Goal: Use online tool/utility: Utilize a website feature to perform a specific function

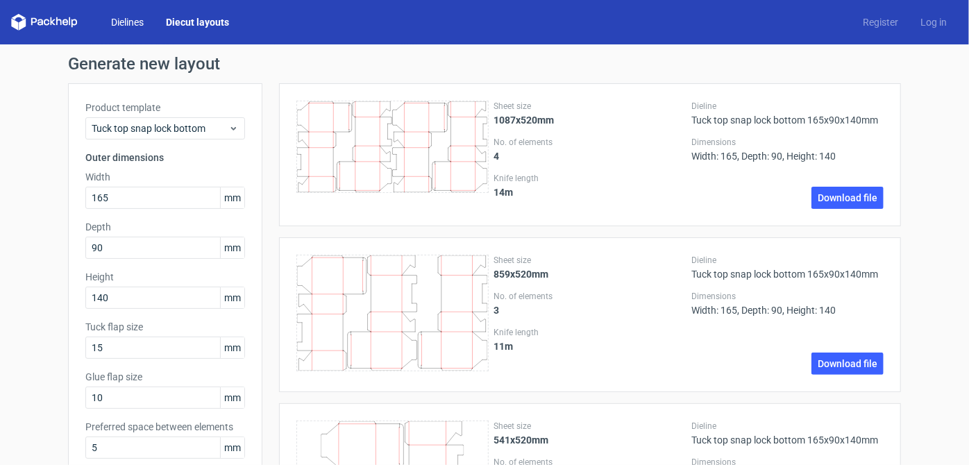
click at [135, 22] on link "Dielines" at bounding box center [127, 22] width 55 height 14
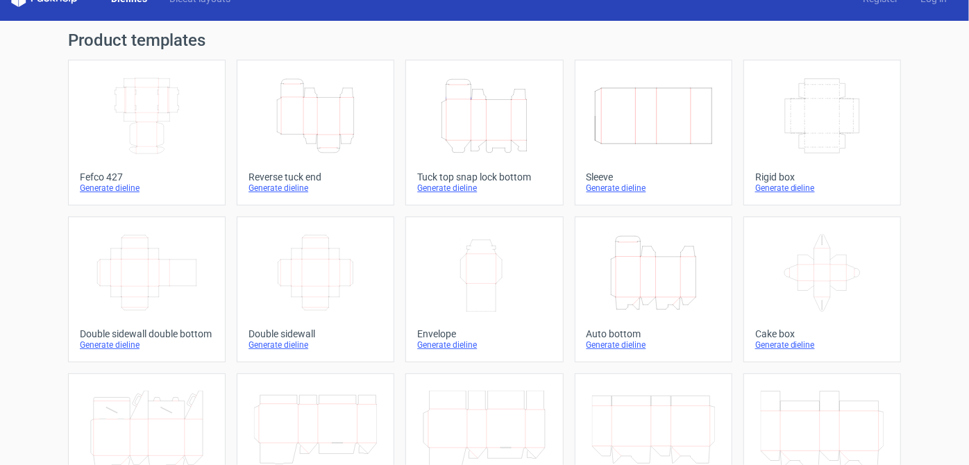
scroll to position [17, 0]
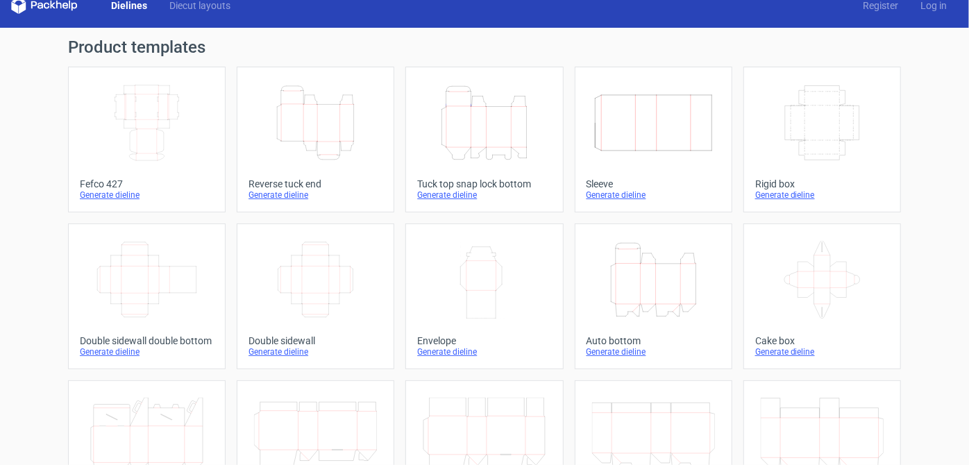
click at [504, 158] on icon "Height Depth Width" at bounding box center [484, 123] width 123 height 78
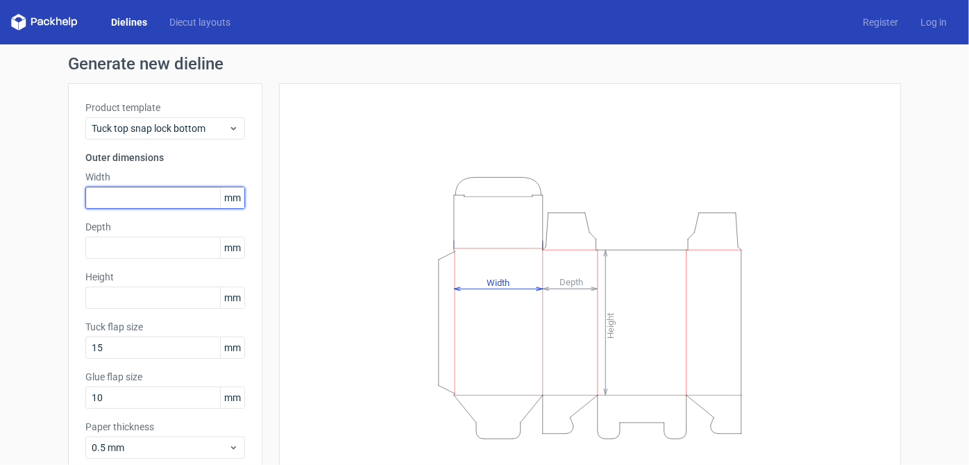
click at [144, 193] on input "text" at bounding box center [165, 198] width 160 height 22
type input "248"
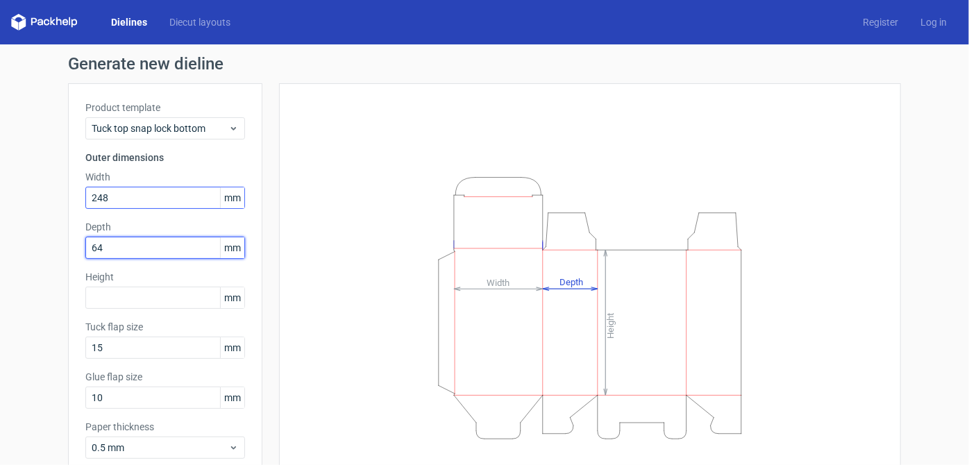
type input "64"
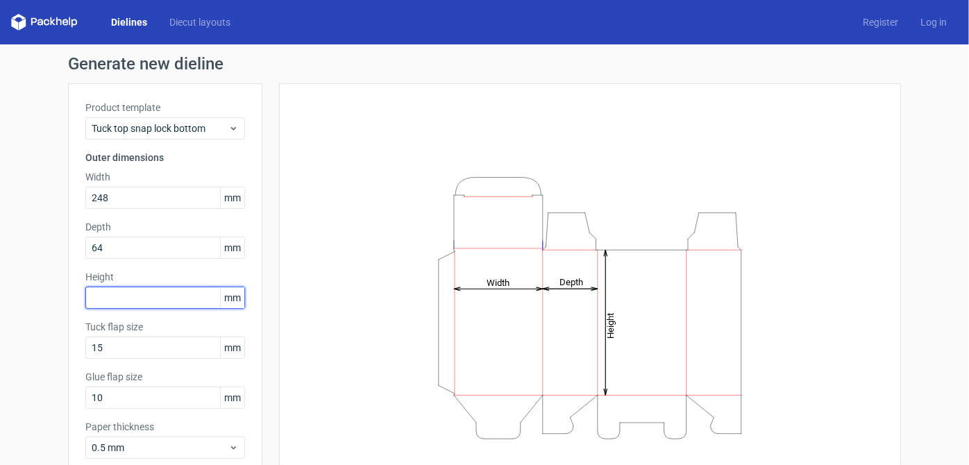
click at [134, 307] on input "text" at bounding box center [165, 298] width 160 height 22
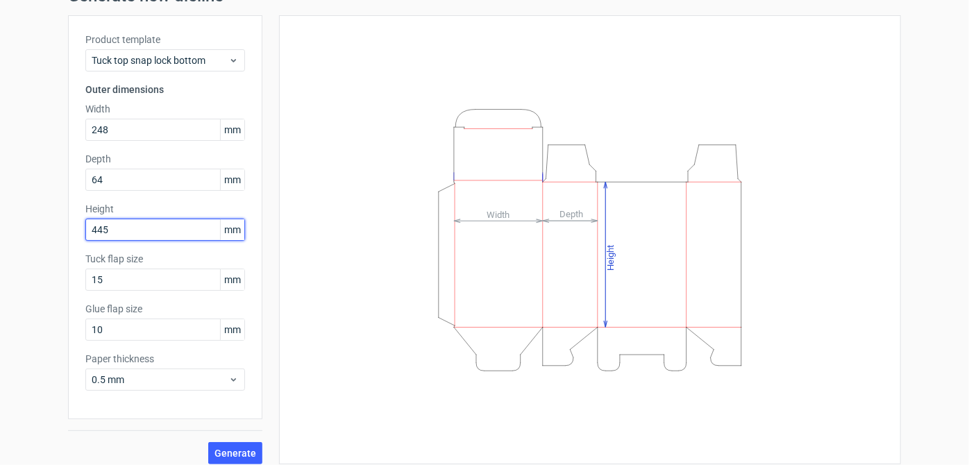
scroll to position [78, 0]
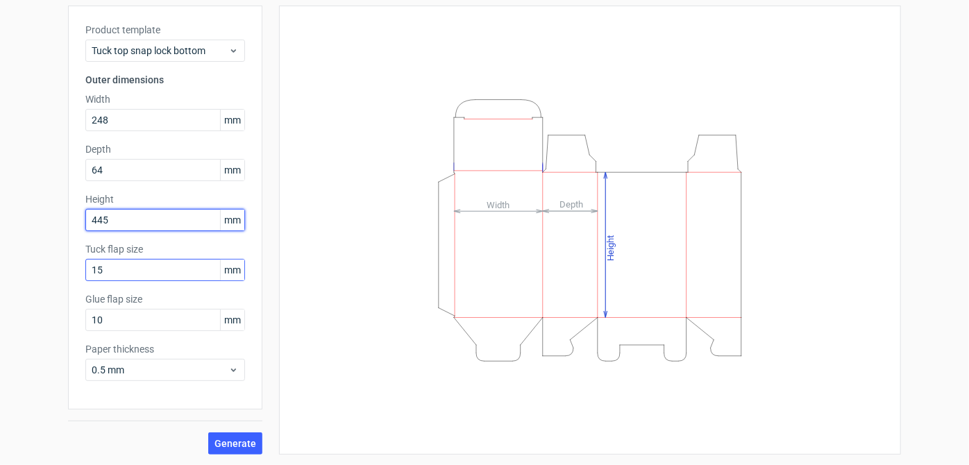
type input "445"
click at [134, 276] on input "15" at bounding box center [165, 270] width 160 height 22
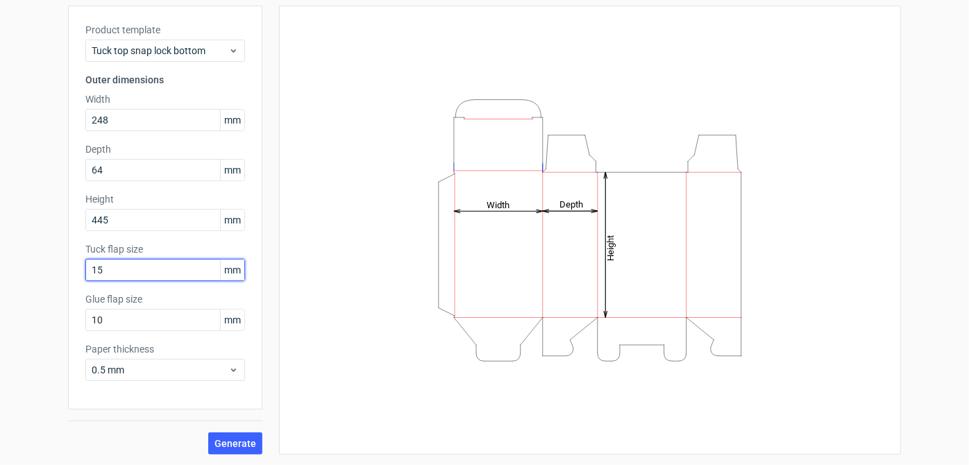
type input "1"
type input "20"
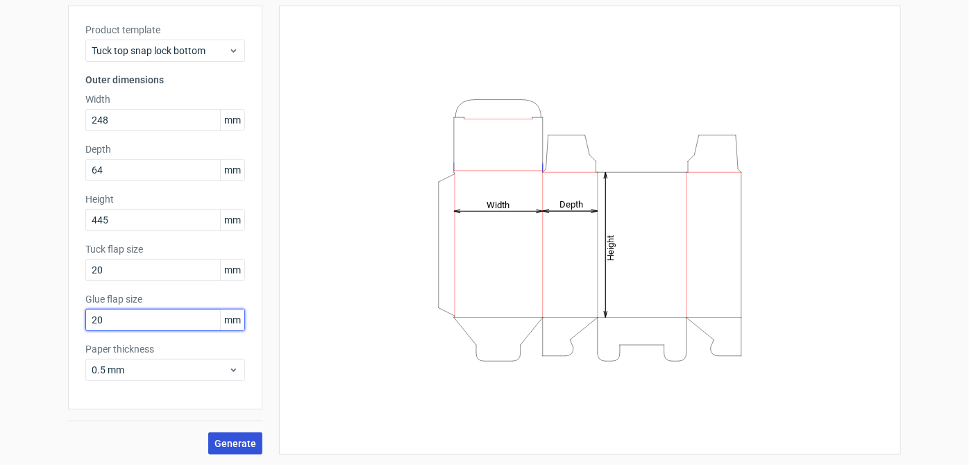
type input "20"
click at [223, 439] on span "Generate" at bounding box center [235, 444] width 42 height 10
click at [256, 443] on span "submit" at bounding box center [256, 443] width 0 height 0
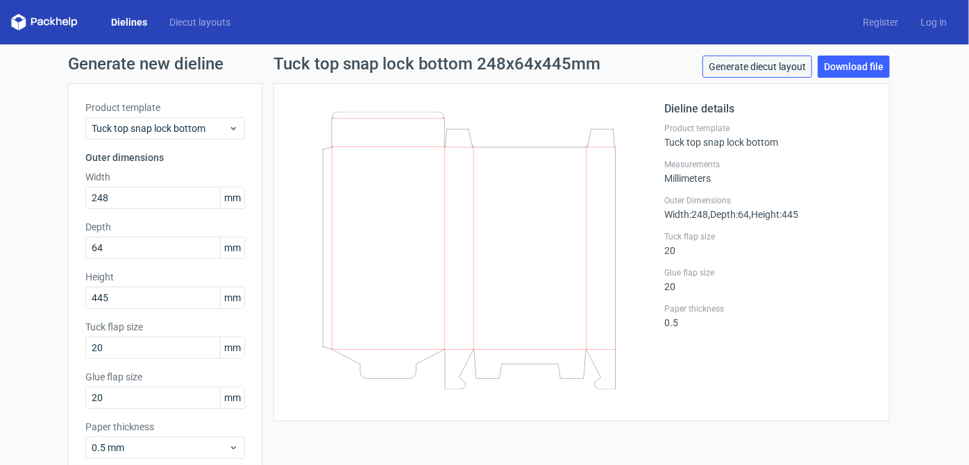
click at [750, 70] on link "Generate diecut layout" at bounding box center [757, 67] width 110 height 22
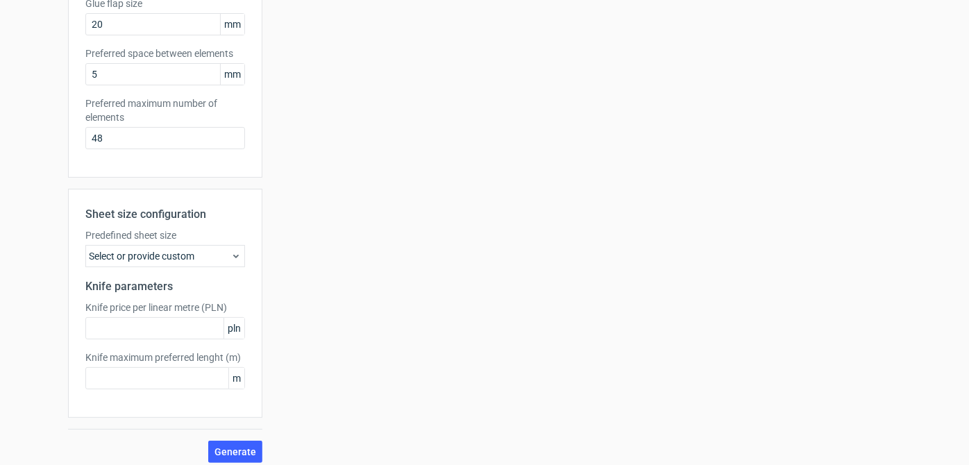
scroll to position [381, 0]
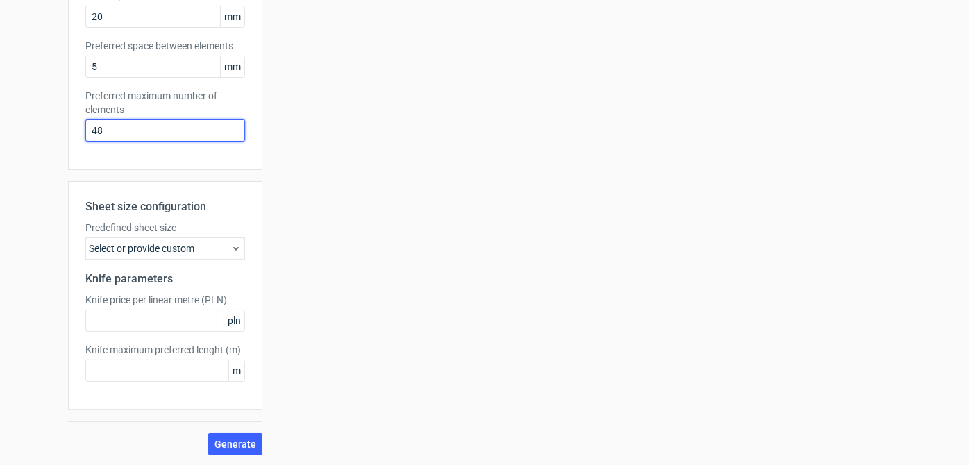
click at [119, 121] on input "48" at bounding box center [165, 130] width 160 height 22
type input "4"
click at [217, 441] on span "Generate" at bounding box center [235, 444] width 42 height 10
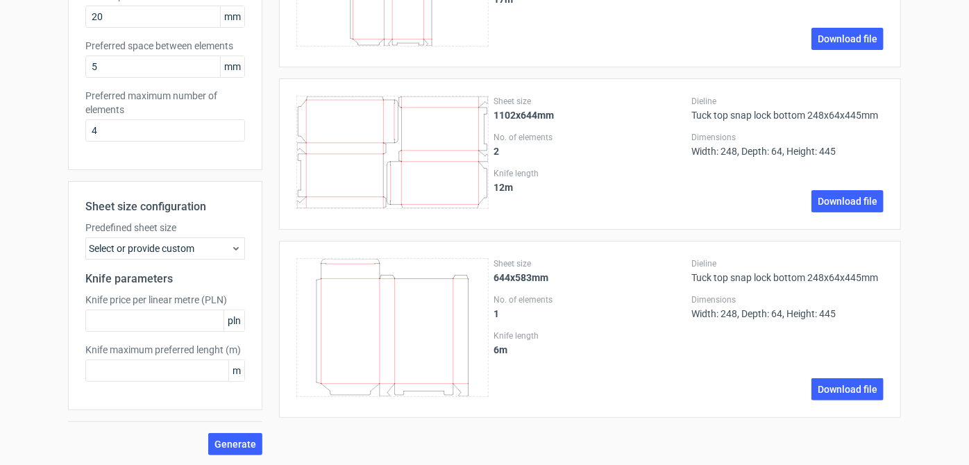
scroll to position [0, 0]
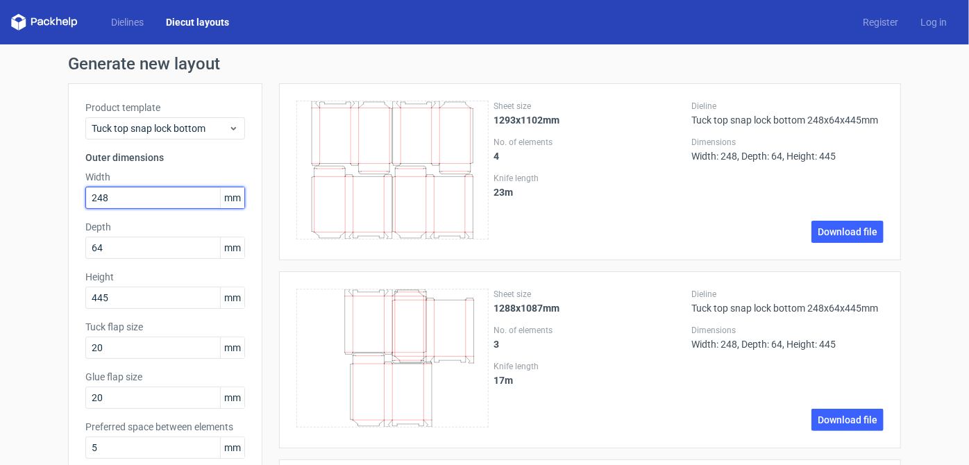
click at [124, 194] on input "248" at bounding box center [165, 198] width 160 height 22
type input "242"
type input "89"
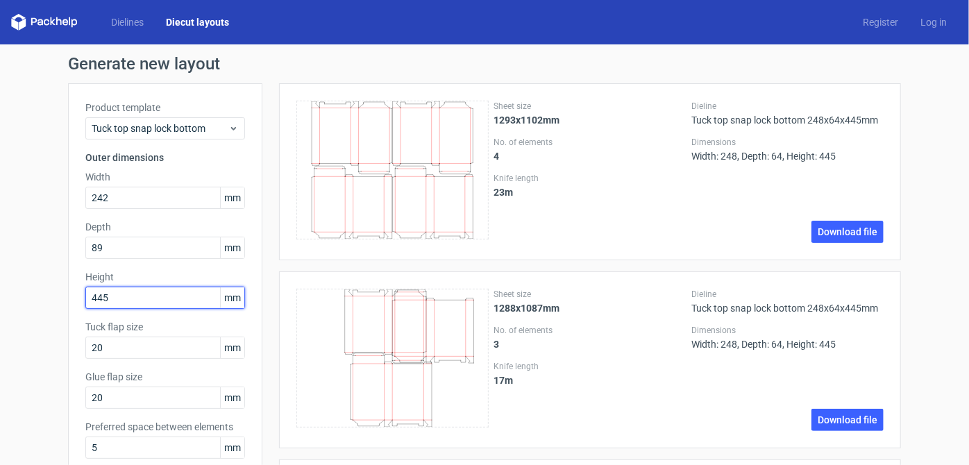
click at [148, 289] on input "445" at bounding box center [165, 298] width 160 height 22
type input "4"
type input "337"
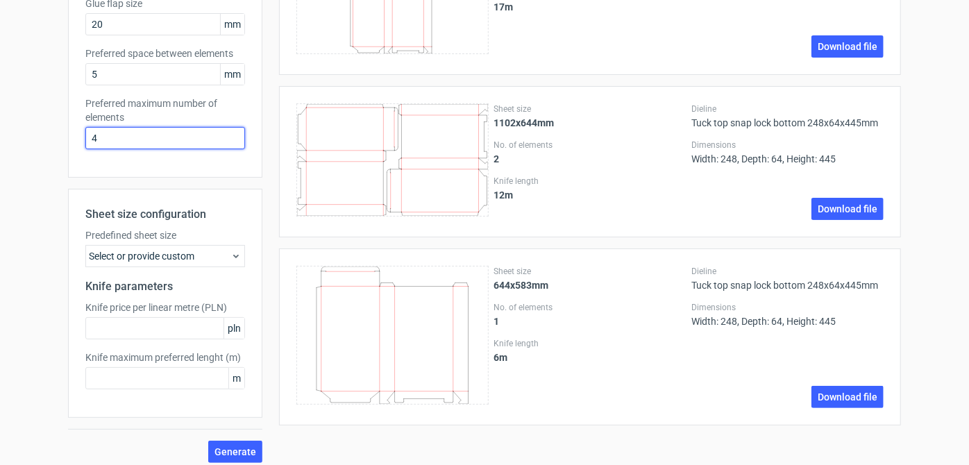
scroll to position [381, 0]
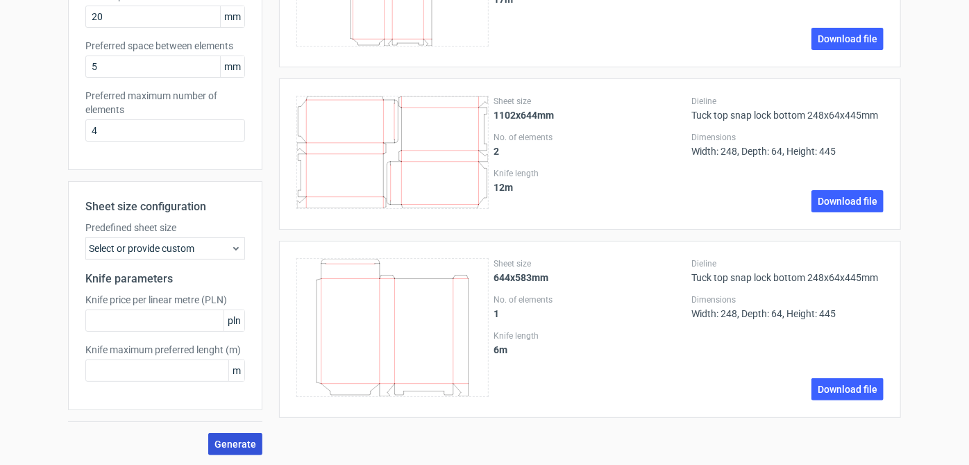
click at [221, 439] on span "Generate" at bounding box center [235, 444] width 42 height 10
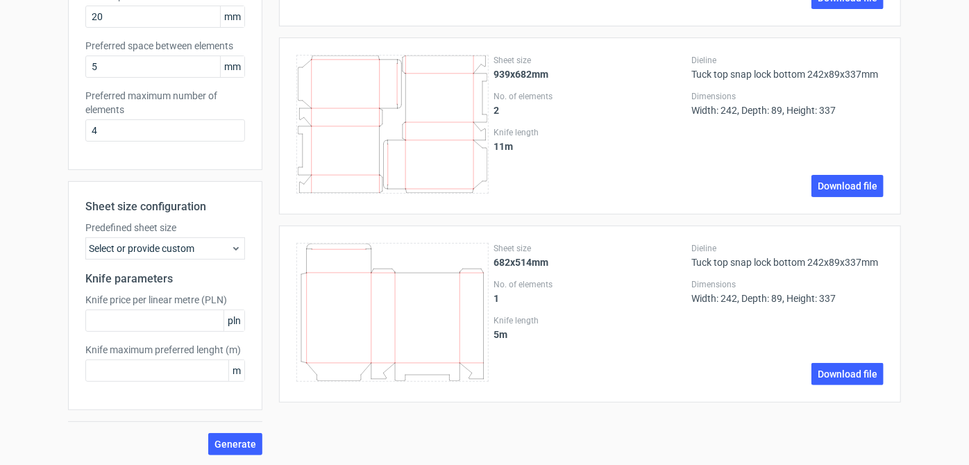
scroll to position [0, 0]
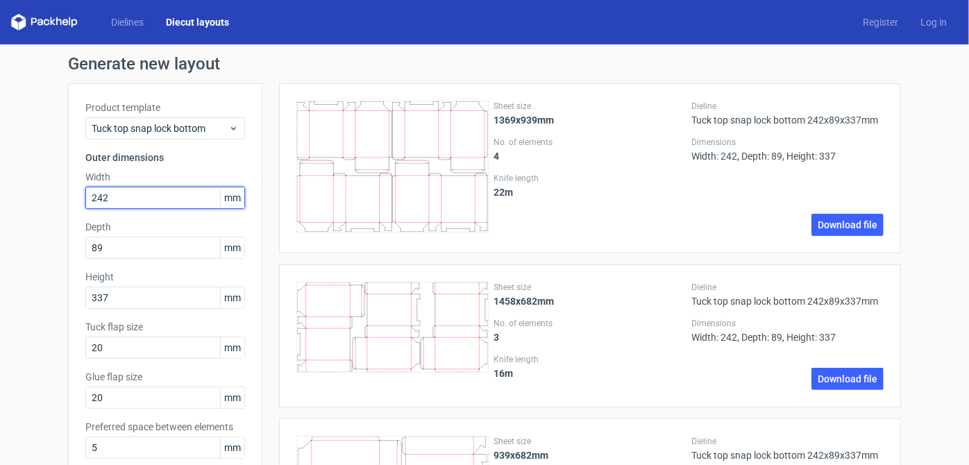
click at [140, 204] on input "242" at bounding box center [165, 198] width 160 height 22
type input "2"
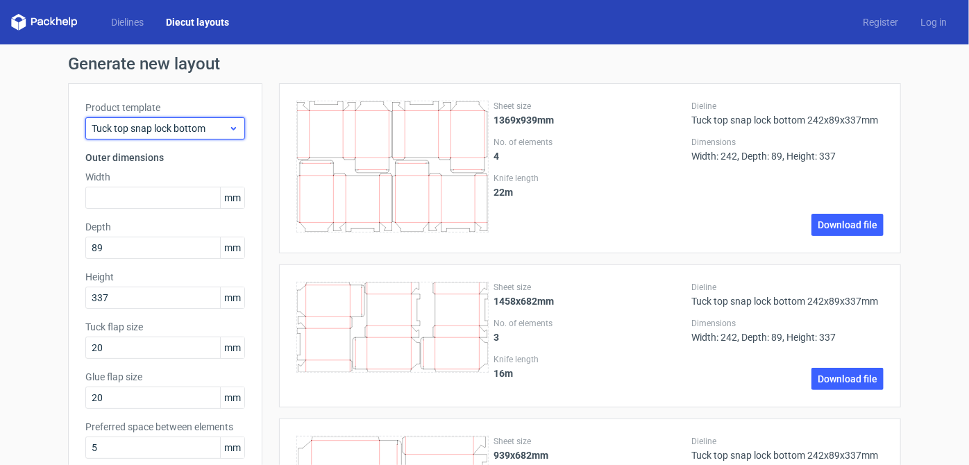
click at [214, 124] on span "Tuck top snap lock bottom" at bounding box center [160, 128] width 137 height 14
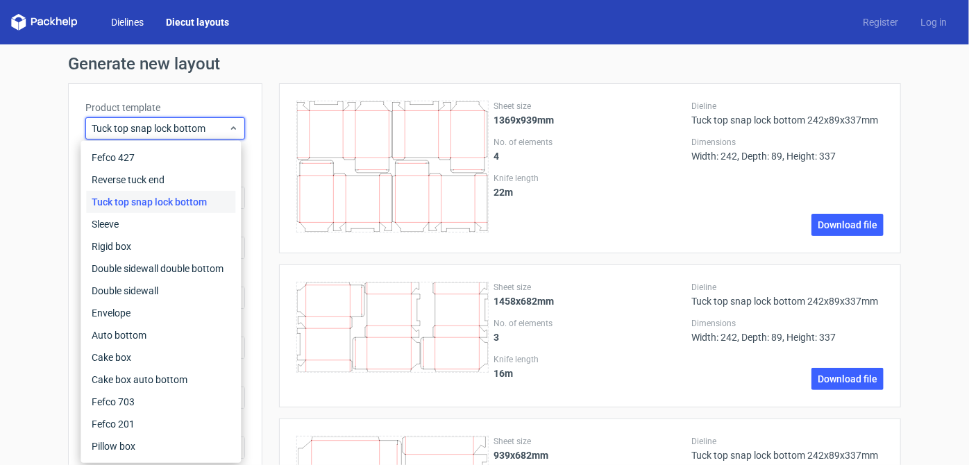
click at [121, 22] on link "Dielines" at bounding box center [127, 22] width 55 height 14
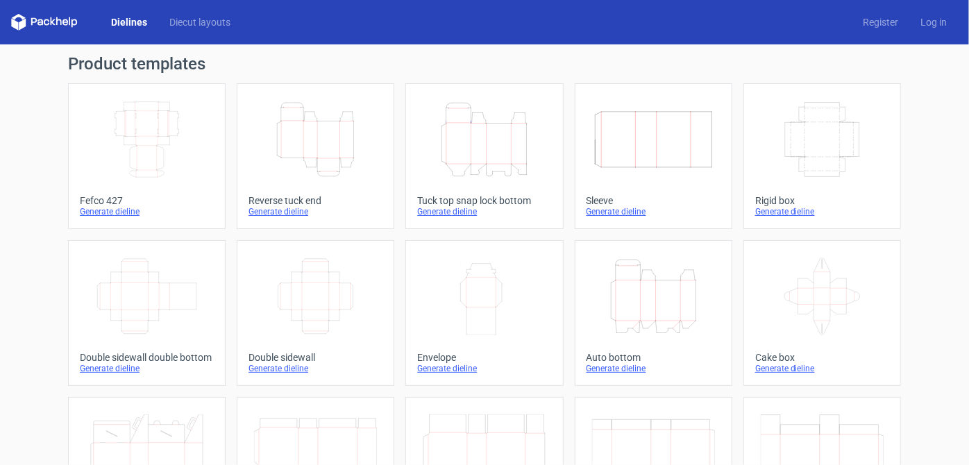
click at [187, 130] on icon "Width Depth Height" at bounding box center [146, 140] width 123 height 78
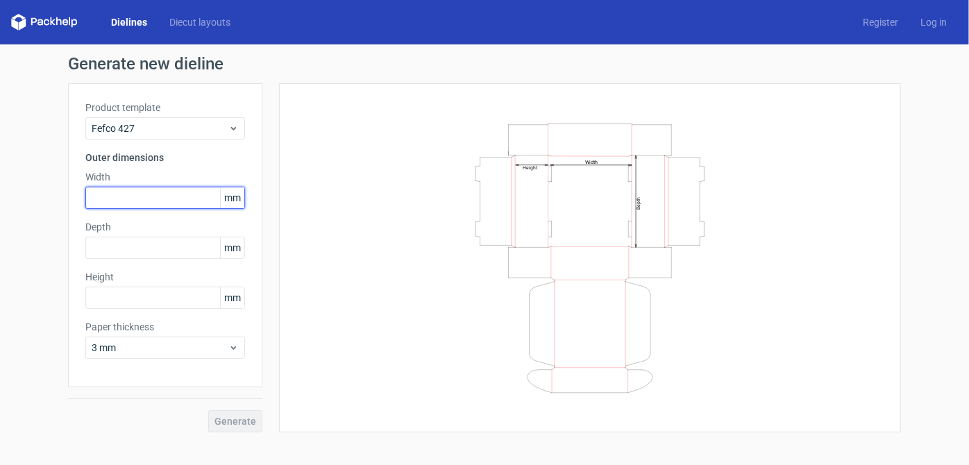
click at [179, 207] on input "text" at bounding box center [165, 198] width 160 height 22
type input "215"
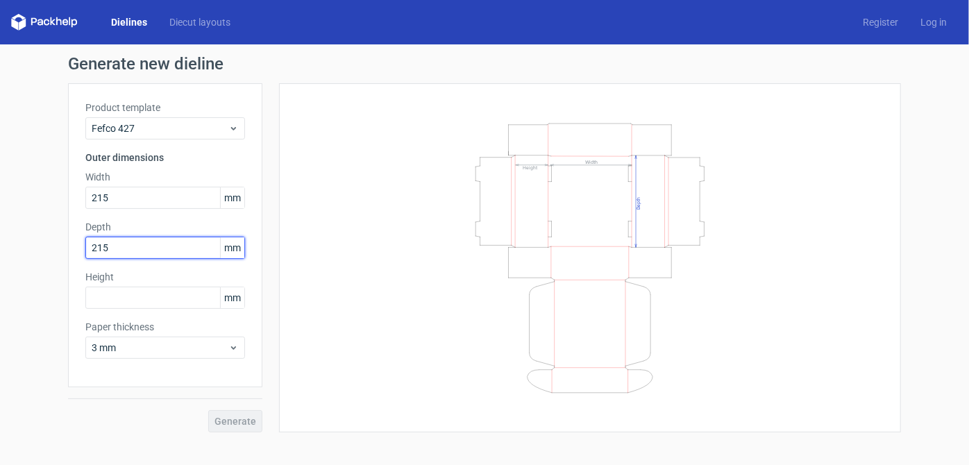
type input "215"
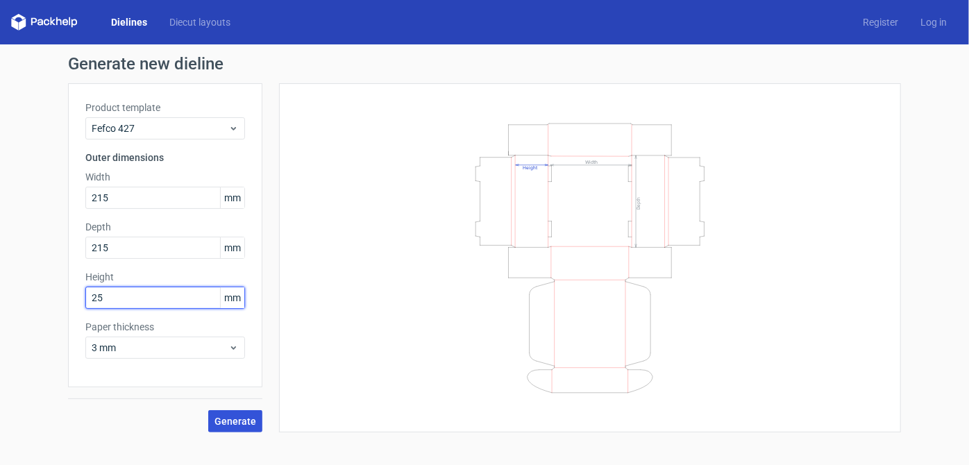
type input "25"
click at [245, 416] on span "Generate" at bounding box center [235, 421] width 42 height 10
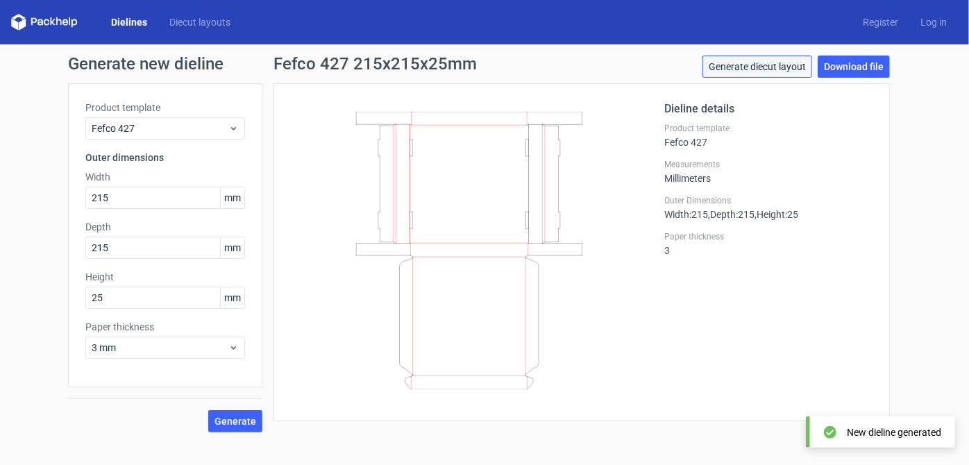
click at [760, 72] on link "Generate diecut layout" at bounding box center [757, 67] width 110 height 22
